Goal: Download file/media

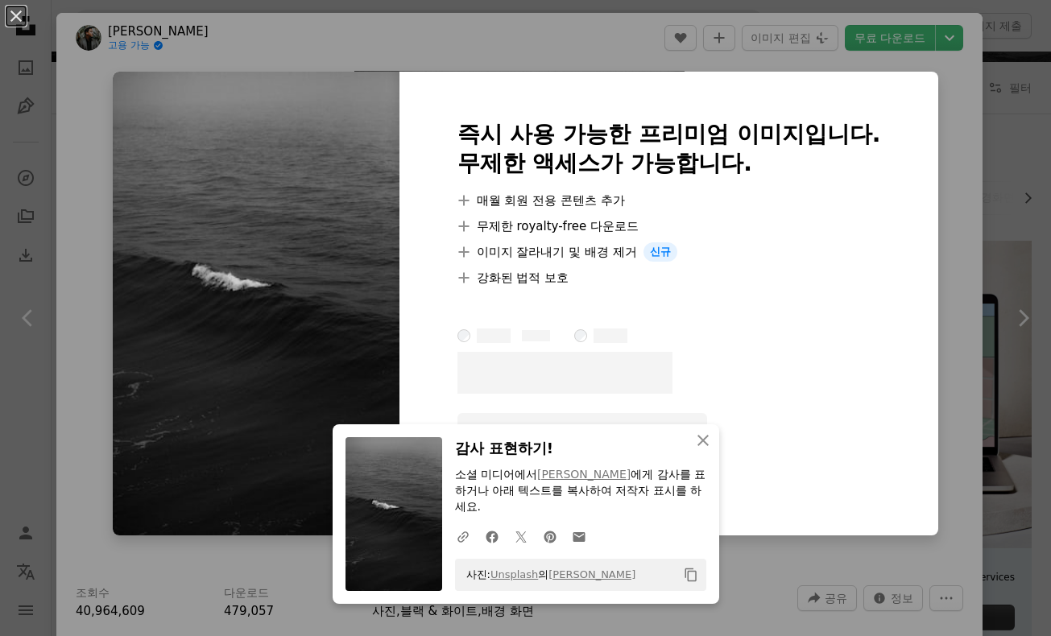
scroll to position [161, 0]
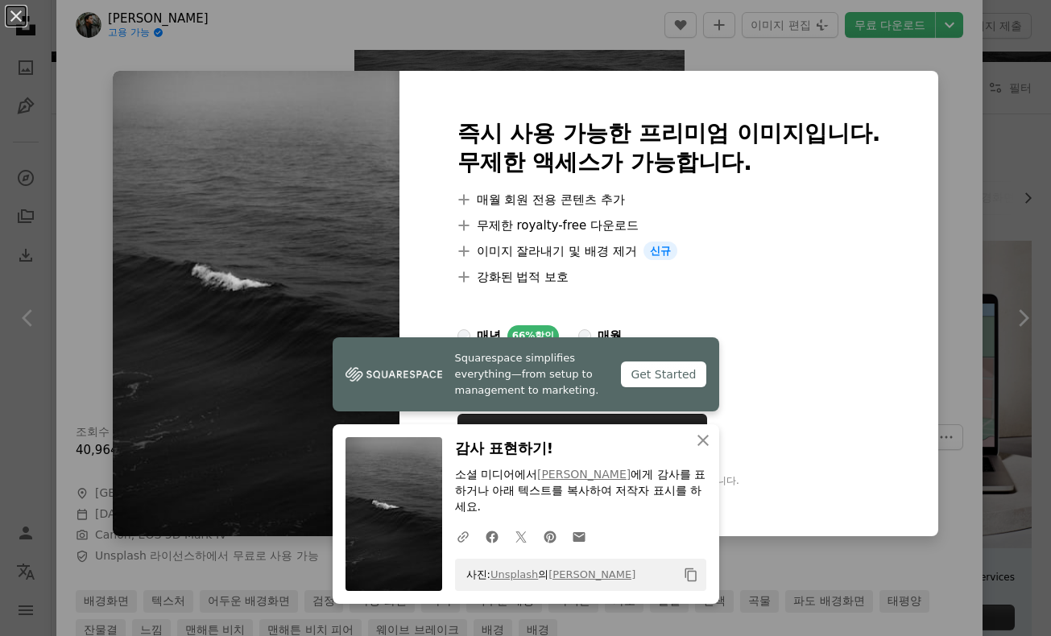
click at [805, 72] on div "즉시 사용 가능한 프리미엄 이미지입니다. 무제한 액세스가 가능합니다. A plus sign 매월 회원 전용 콘텐츠 추가 A plus sign …" at bounding box center [670, 304] width 540 height 466
click at [921, 72] on div "즉시 사용 가능한 프리미엄 이미지입니다. 무제한 액세스가 가능합니다. A plus sign 매월 회원 전용 콘텐츠 추가 A plus sign …" at bounding box center [670, 304] width 540 height 466
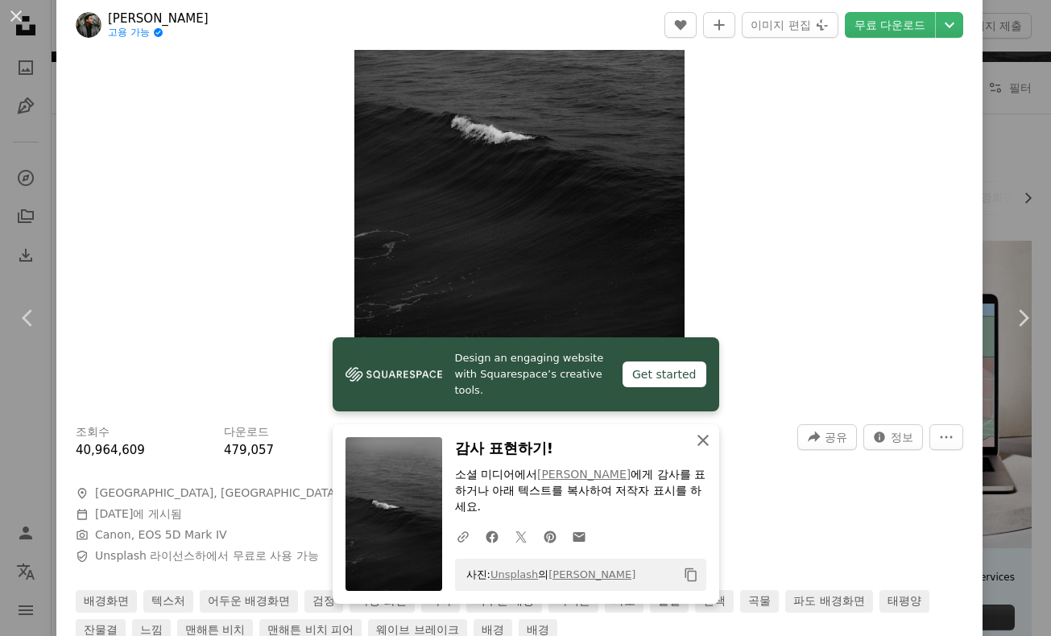
click at [702, 438] on icon "An X shape" at bounding box center [703, 440] width 19 height 19
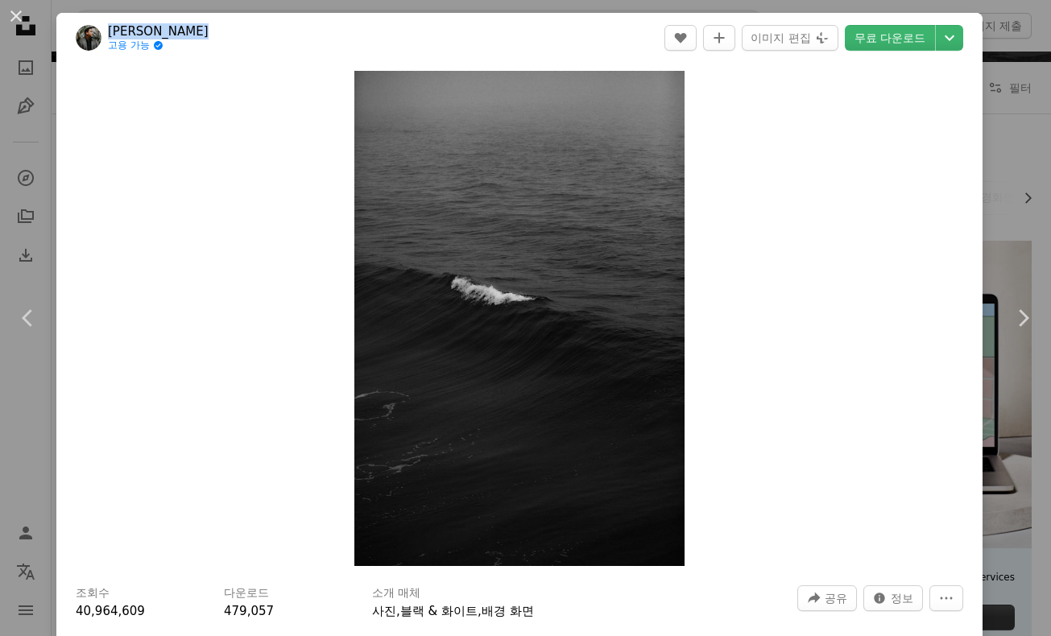
drag, startPoint x: 214, startPoint y: 31, endPoint x: 110, endPoint y: 29, distance: 103.9
click at [110, 29] on header "[PERSON_NAME] 고용 가능 A checkmark inside of a circle A heart A plus sign 이미지 편집 P…" at bounding box center [519, 38] width 926 height 50
copy link "[PERSON_NAME]"
click at [809, 302] on div "Zoom in" at bounding box center [519, 319] width 926 height 512
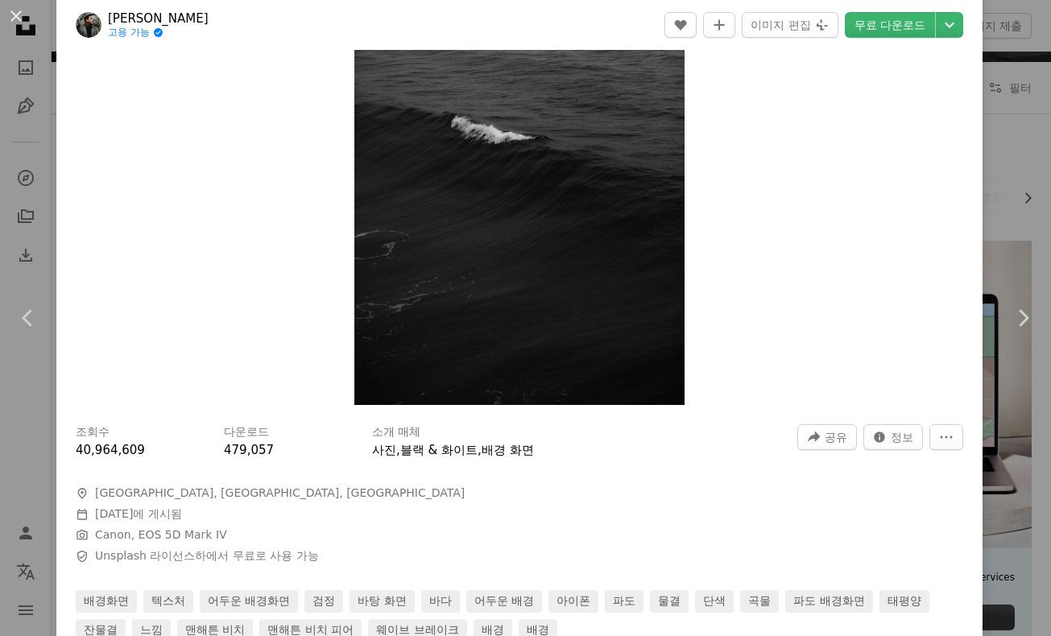
scroll to position [242, 0]
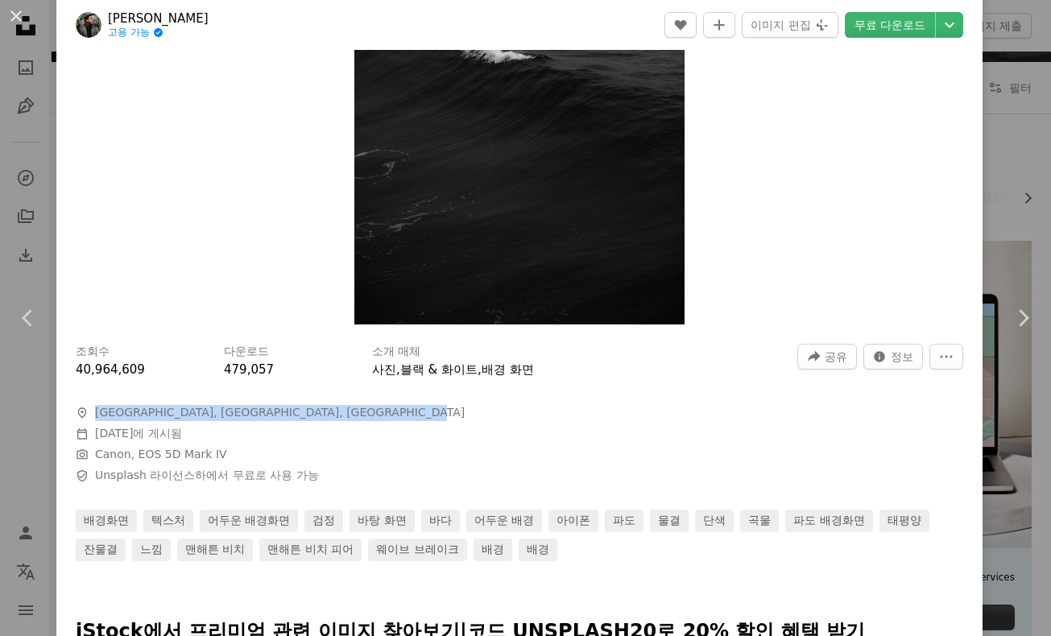
drag, startPoint x: 92, startPoint y: 413, endPoint x: 515, endPoint y: 405, distance: 423.0
click at [515, 405] on span "A map marker [GEOGRAPHIC_DATA], [GEOGRAPHIC_DATA], [GEOGRAPHIC_DATA]" at bounding box center [317, 413] width 483 height 16
copy span "[GEOGRAPHIC_DATA], [GEOGRAPHIC_DATA], [GEOGRAPHIC_DATA]"
